Goal: Task Accomplishment & Management: Manage account settings

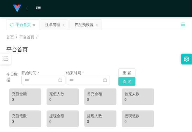
click at [128, 81] on button "查 询" at bounding box center [126, 81] width 17 height 9
click at [128, 72] on button "重 置" at bounding box center [126, 72] width 17 height 9
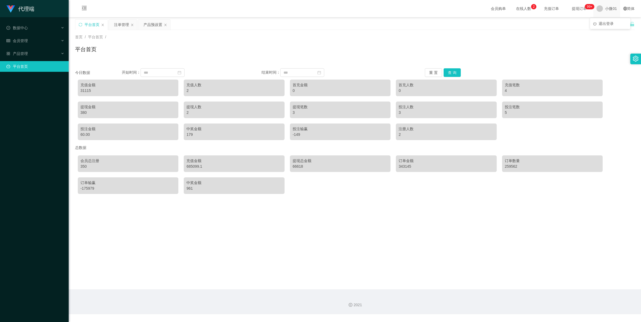
click at [192, 12] on span "小微01" at bounding box center [611, 8] width 12 height 17
click at [192, 25] on span "退出登录" at bounding box center [605, 23] width 15 height 4
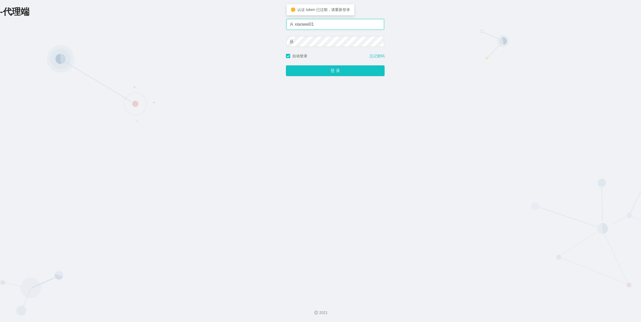
click at [192, 23] on input "xiaowei01" at bounding box center [335, 24] width 98 height 11
type input "xiaowei03"
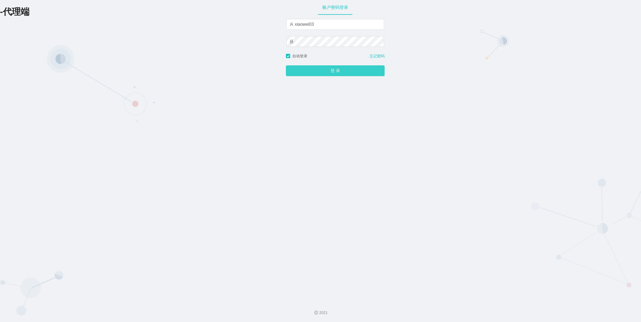
click at [192, 76] on button "登 录" at bounding box center [335, 70] width 99 height 11
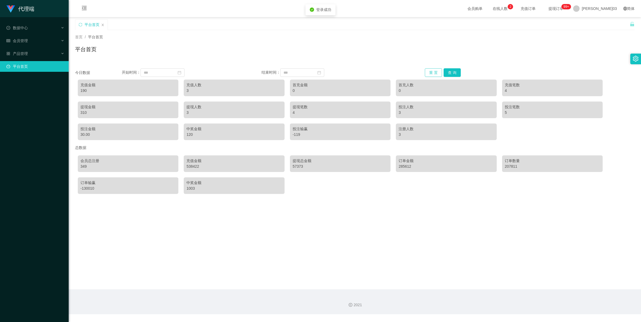
click at [192, 74] on button "重 置" at bounding box center [433, 72] width 17 height 9
click at [192, 74] on button "查 询" at bounding box center [451, 72] width 17 height 9
